Goal: Find specific page/section: Find specific page/section

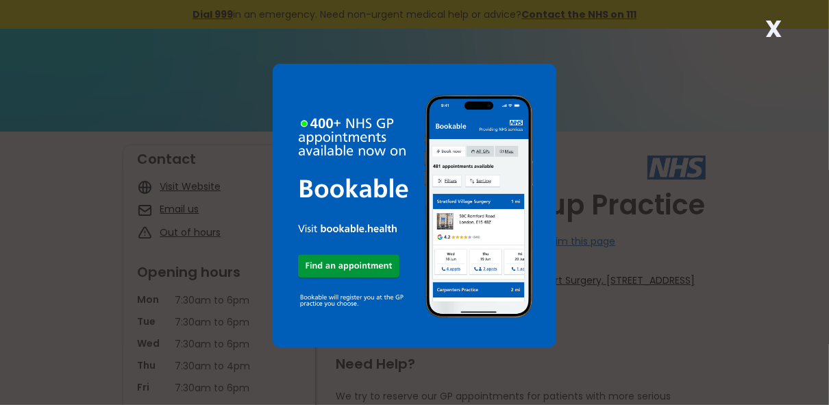
scroll to position [8, 0]
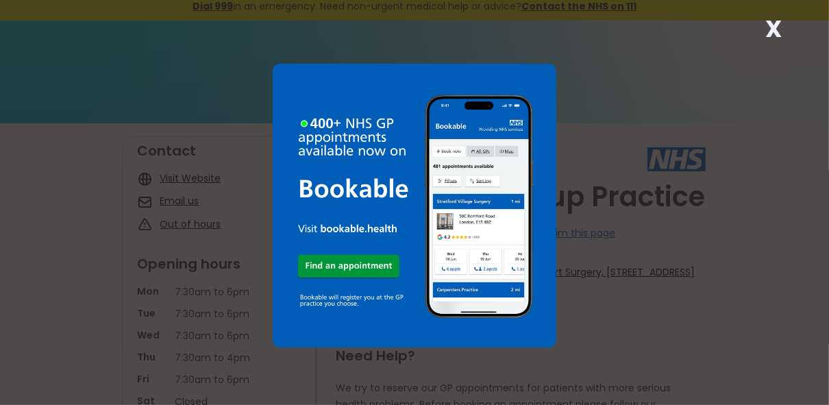
click at [766, 25] on strong "X" at bounding box center [774, 28] width 16 height 33
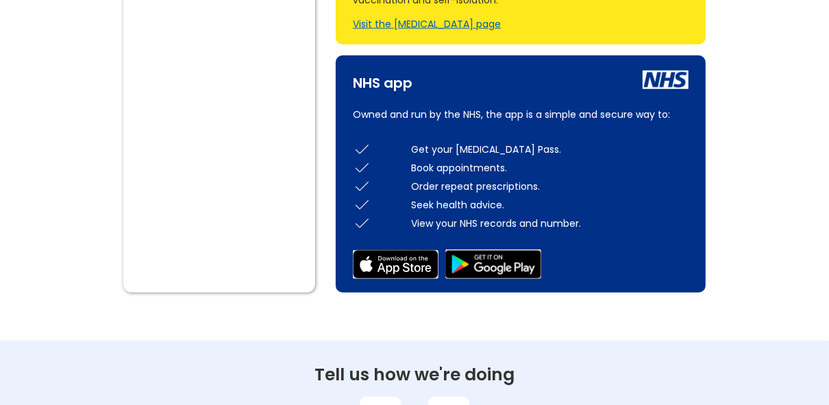
scroll to position [863, 0]
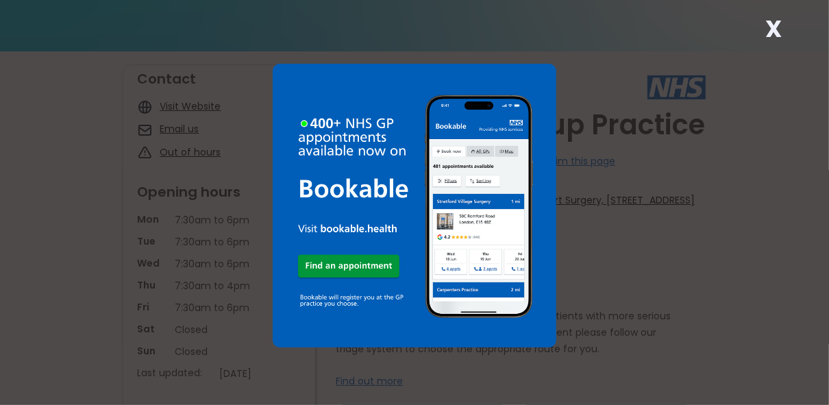
scroll to position [81, 0]
click at [778, 25] on strong "X" at bounding box center [774, 28] width 16 height 33
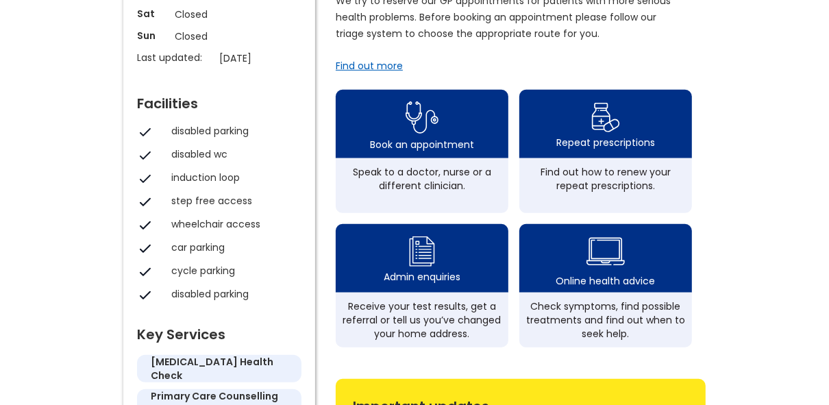
scroll to position [397, 0]
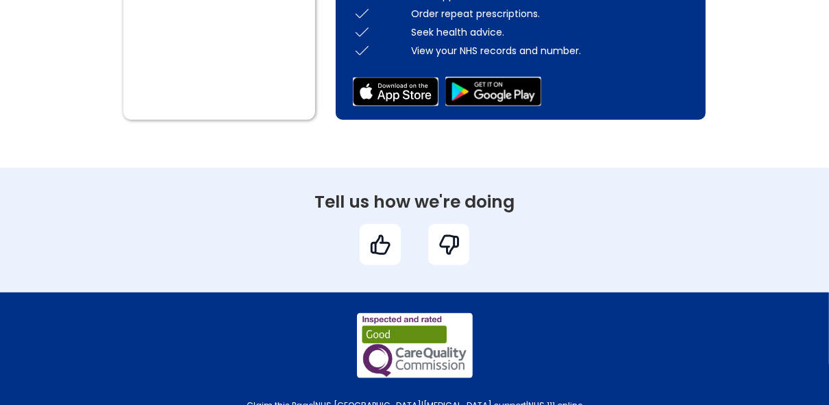
scroll to position [1038, 0]
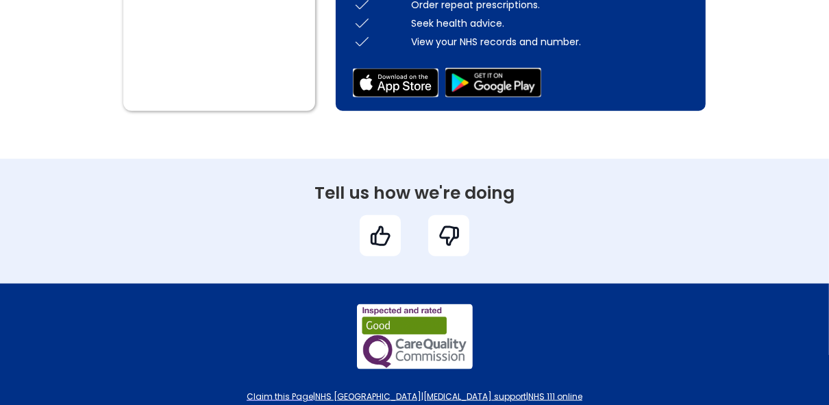
click at [457, 248] on img at bounding box center [449, 236] width 24 height 24
